Goal: Obtain resource: Obtain resource

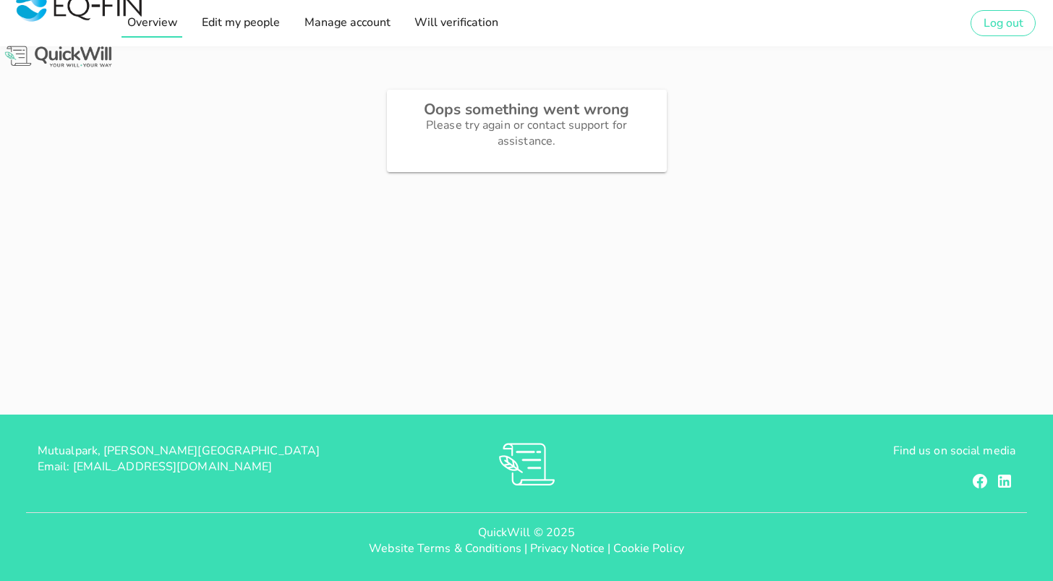
click at [140, 24] on span "Overview" at bounding box center [151, 22] width 51 height 16
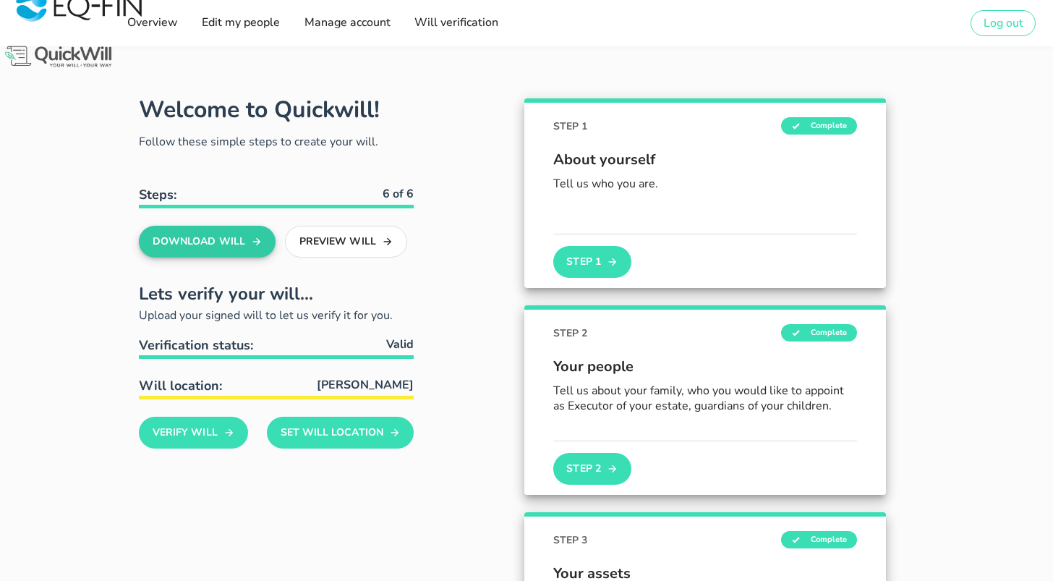
click at [209, 244] on button "Download Will" at bounding box center [207, 242] width 137 height 32
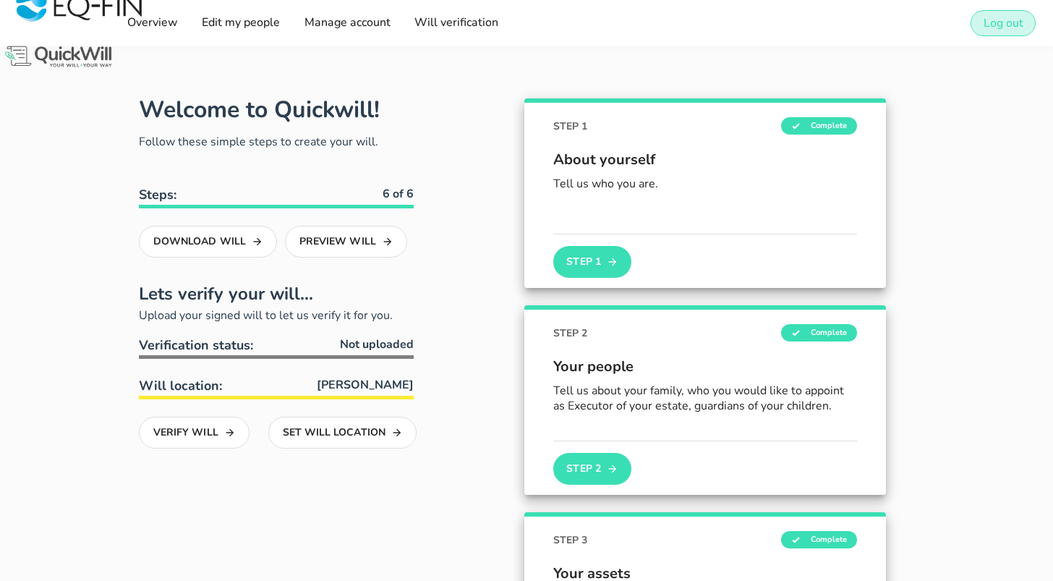
click at [997, 20] on span "Log out" at bounding box center [1003, 23] width 41 height 16
